Goal: Find specific page/section: Find specific page/section

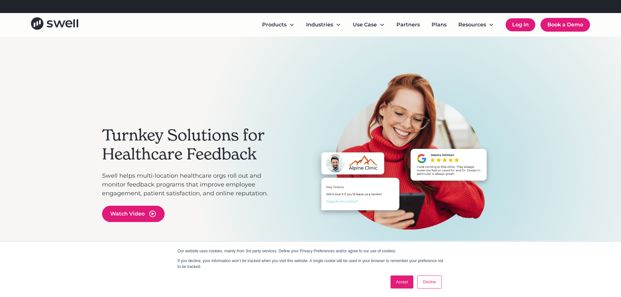
click at [517, 25] on link "Log In" at bounding box center [520, 24] width 30 height 13
click at [522, 23] on link "Log In" at bounding box center [520, 24] width 30 height 13
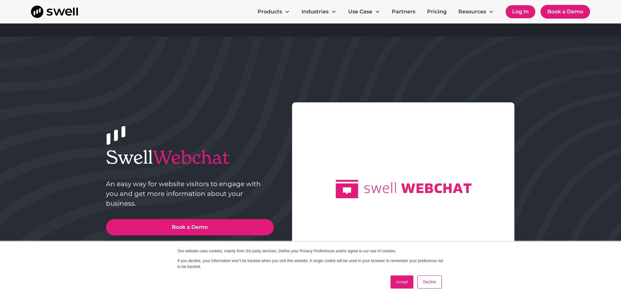
click at [522, 12] on link "Log In" at bounding box center [520, 11] width 30 height 13
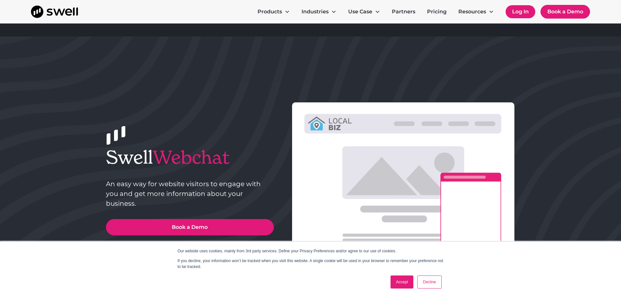
click at [518, 10] on link "Log In" at bounding box center [520, 11] width 30 height 13
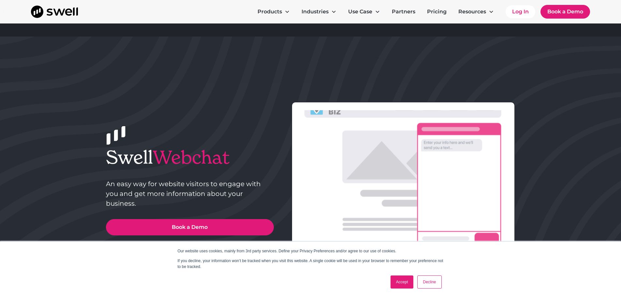
click at [408, 281] on link "Accept" at bounding box center [401, 281] width 23 height 13
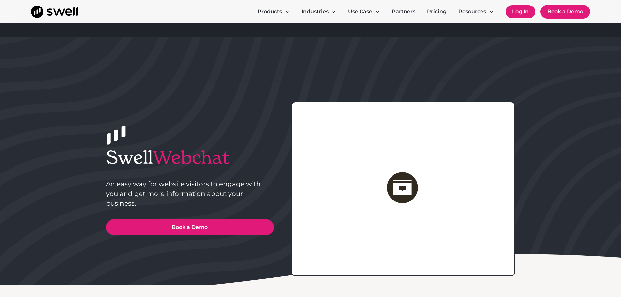
click at [520, 11] on link "Log In" at bounding box center [520, 11] width 30 height 13
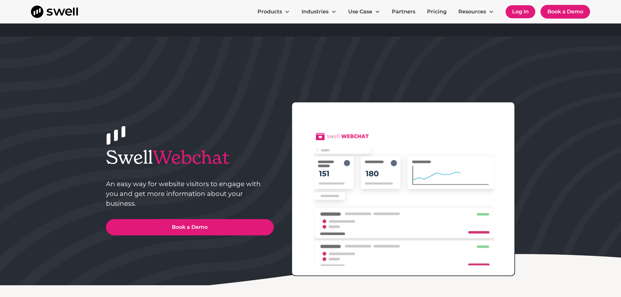
click at [517, 14] on link "Log In" at bounding box center [520, 11] width 30 height 13
click at [520, 11] on link "Log In" at bounding box center [520, 11] width 30 height 13
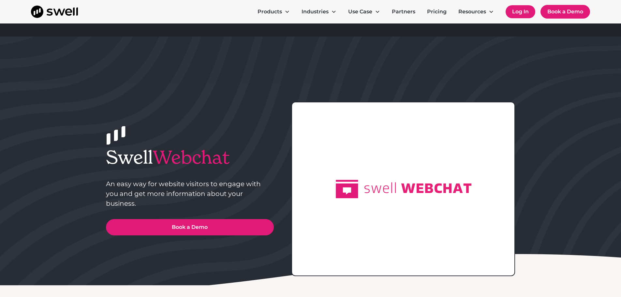
click at [521, 12] on link "Log In" at bounding box center [520, 11] width 30 height 13
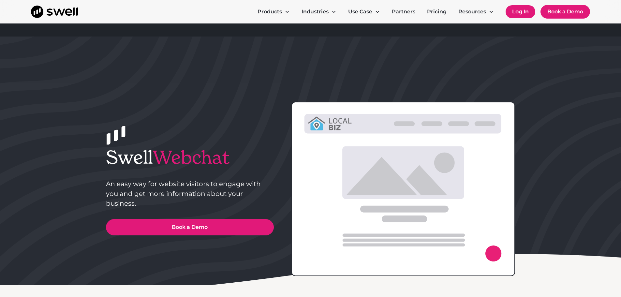
click at [521, 12] on link "Log In" at bounding box center [520, 11] width 30 height 13
click at [426, 167] on icon at bounding box center [403, 172] width 122 height 53
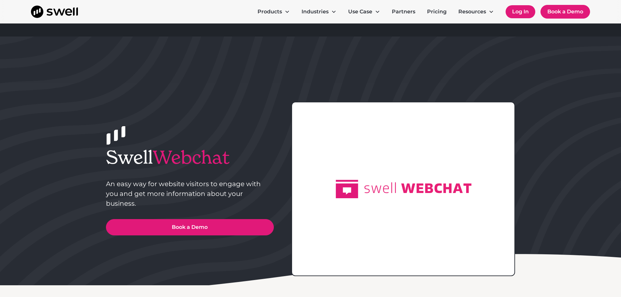
click at [518, 15] on link "Log In" at bounding box center [520, 11] width 30 height 13
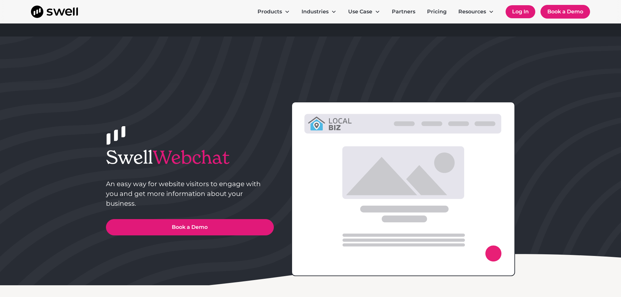
click at [518, 15] on link "Log In" at bounding box center [520, 11] width 30 height 13
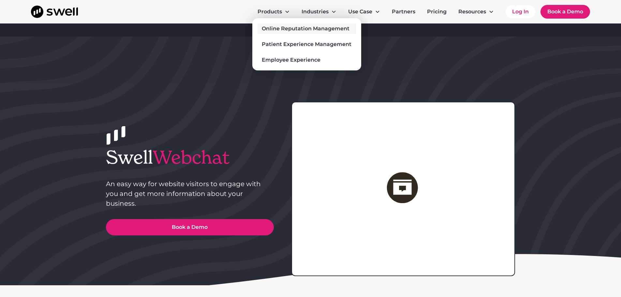
click at [288, 33] on link "Online Reputation Management" at bounding box center [306, 28] width 98 height 10
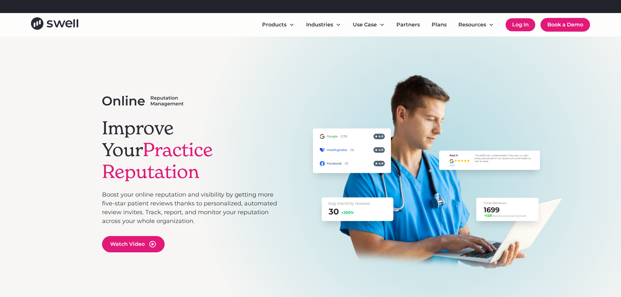
click at [514, 26] on link "Log In" at bounding box center [520, 24] width 30 height 13
